Goal: Information Seeking & Learning: Compare options

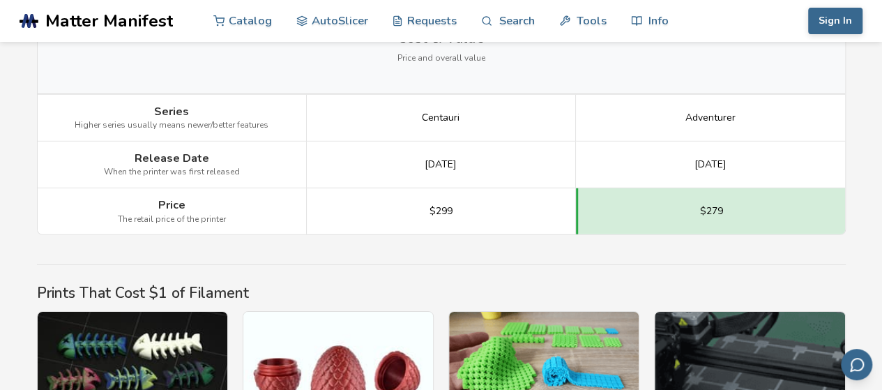
scroll to position [2017, 0]
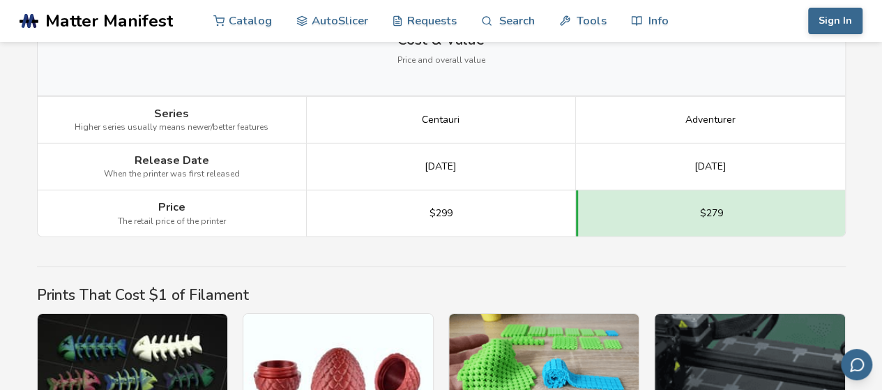
click at [719, 208] on span "$279" at bounding box center [711, 213] width 23 height 11
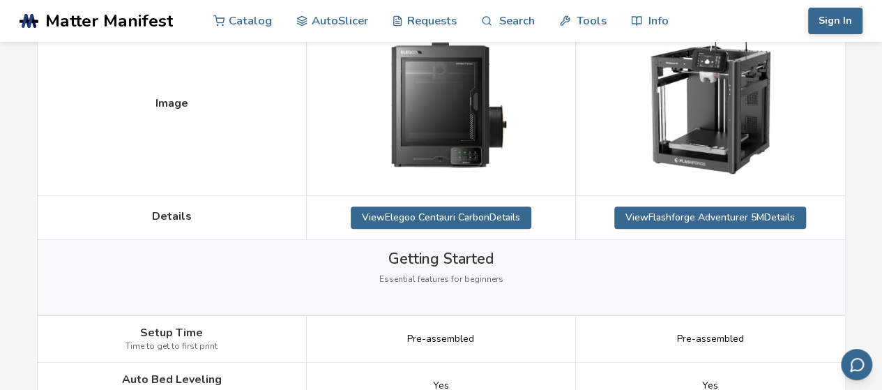
scroll to position [281, 0]
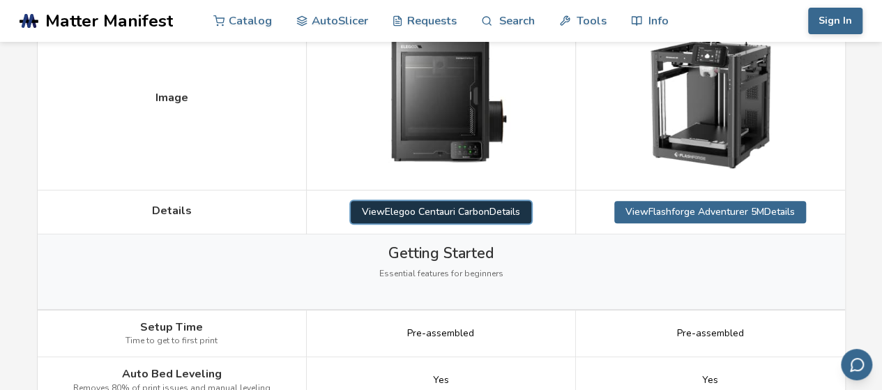
click at [512, 204] on link "View Elegoo Centauri Carbon Details" at bounding box center [441, 212] width 181 height 22
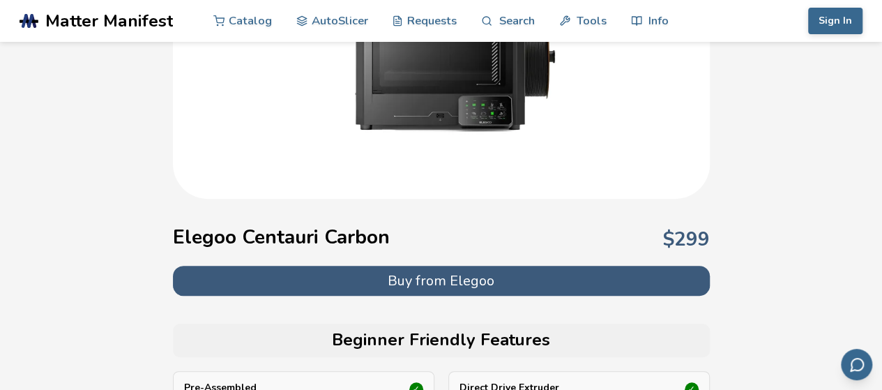
scroll to position [245, 0]
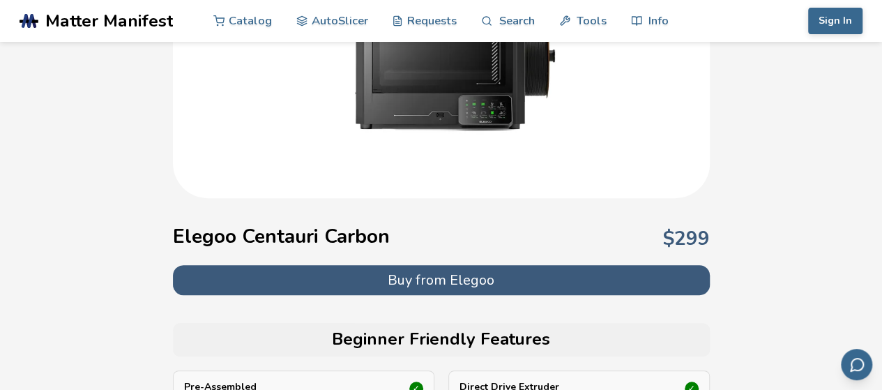
click at [481, 280] on button "Buy from Elegoo" at bounding box center [441, 280] width 537 height 30
